Goal: Information Seeking & Learning: Learn about a topic

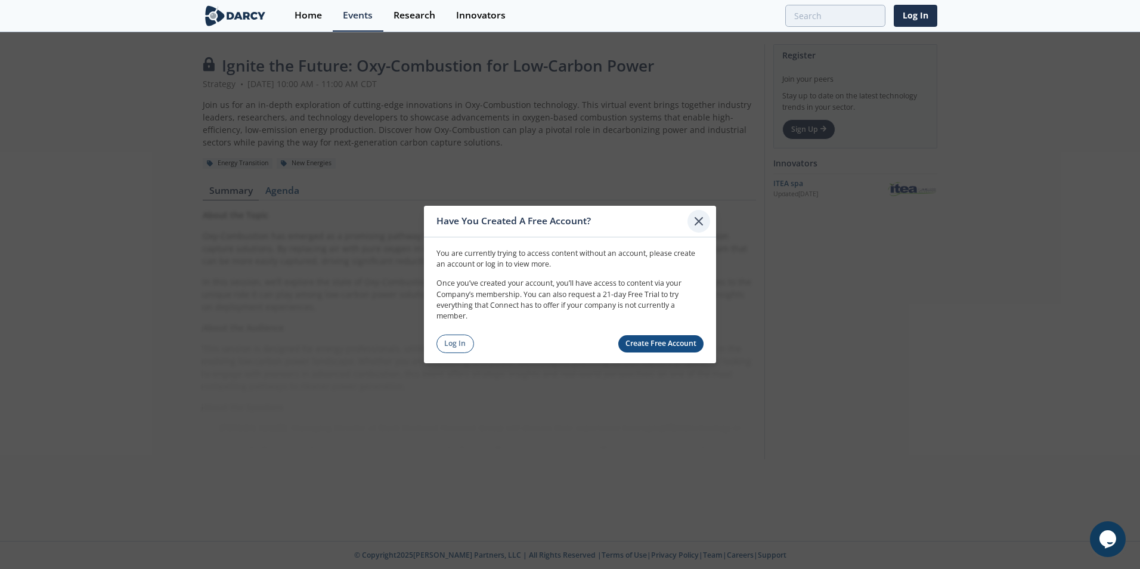
click at [702, 217] on icon at bounding box center [699, 221] width 14 height 14
click at [695, 215] on icon at bounding box center [699, 221] width 14 height 14
